Goal: Navigation & Orientation: Find specific page/section

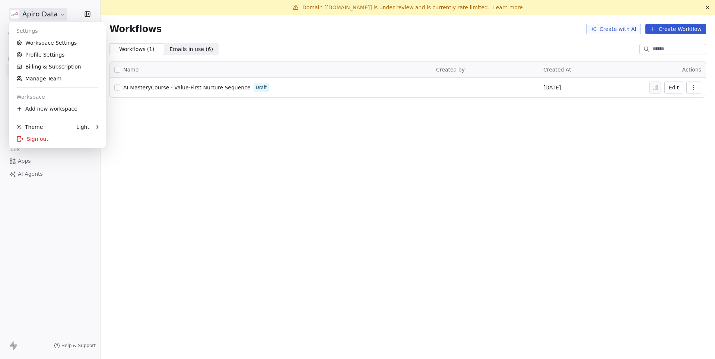
click at [49, 10] on html "Apiro Data Contacts People Marketing Workflows Campaigns Metrics & Events Sales…" at bounding box center [357, 179] width 715 height 359
click at [445, 142] on html "Apiro Data Contacts People Marketing Workflows Campaigns Metrics & Events Sales…" at bounding box center [357, 179] width 715 height 359
click at [33, 12] on html "Apiro Data Contacts People Marketing Workflows Campaigns Metrics & Events Sales…" at bounding box center [357, 179] width 715 height 359
click at [44, 45] on link "Workspace Settings" at bounding box center [57, 43] width 91 height 12
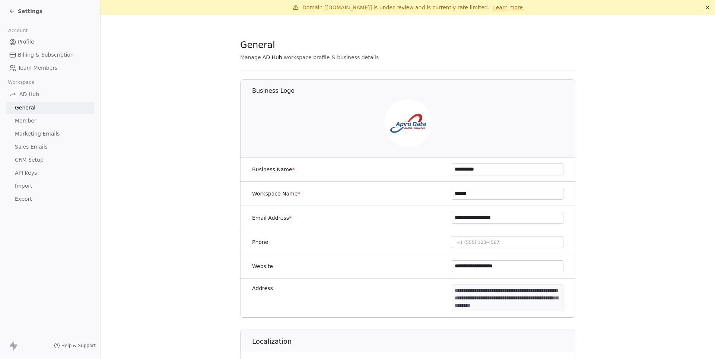
click at [45, 130] on span "Marketing Emails" at bounding box center [37, 134] width 45 height 8
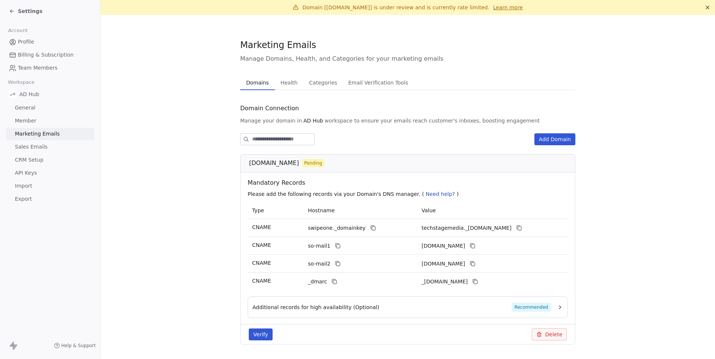
click at [281, 80] on span "Health" at bounding box center [288, 82] width 23 height 10
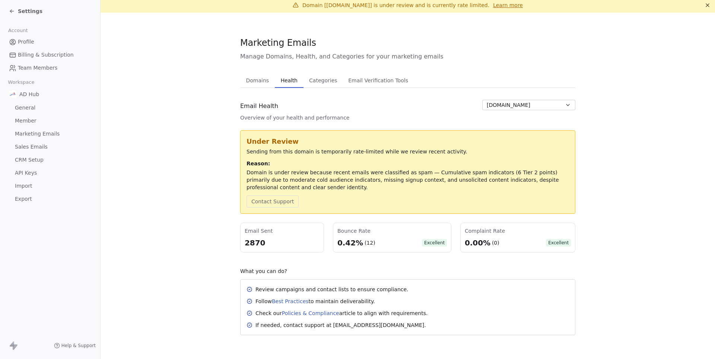
scroll to position [2, 0]
click at [25, 9] on span "Settings" at bounding box center [30, 10] width 25 height 7
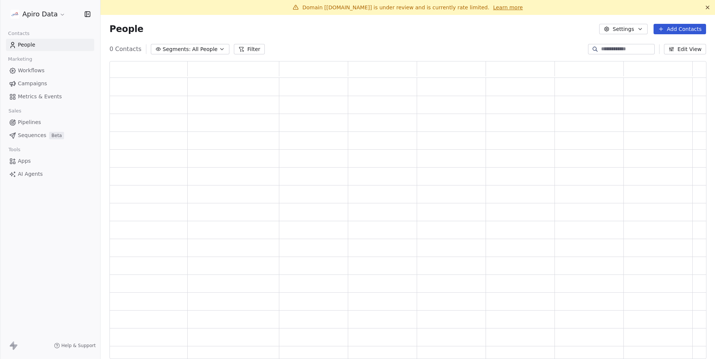
scroll to position [298, 596]
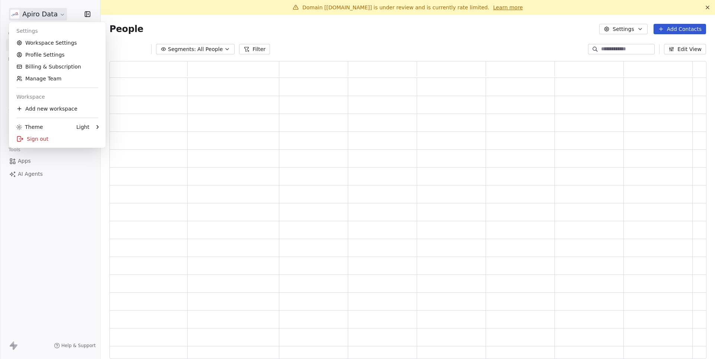
click at [35, 12] on html "Apiro Data Contacts People Marketing Workflows Campaigns Metrics & Events Sales…" at bounding box center [357, 179] width 715 height 359
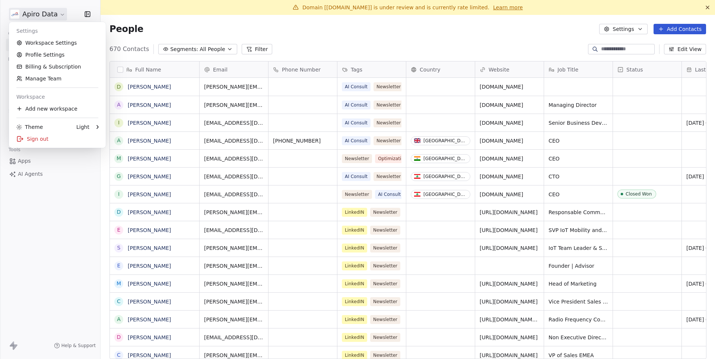
click at [55, 139] on div "Sign out" at bounding box center [57, 139] width 91 height 12
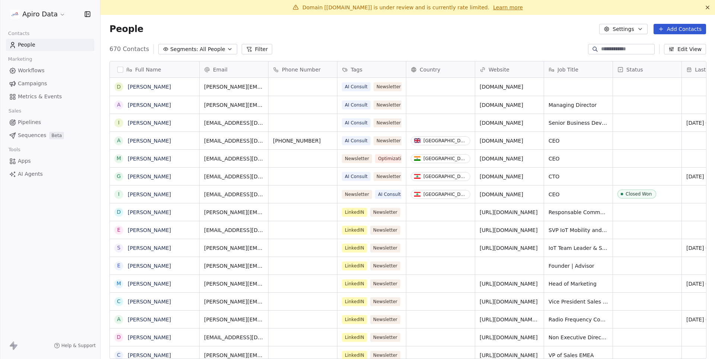
scroll to position [316, 614]
